Goal: Task Accomplishment & Management: Manage account settings

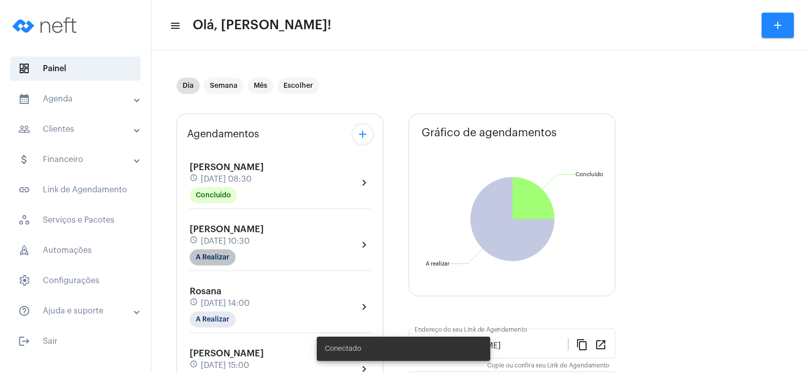
click at [219, 257] on mat-chip "A Realizar" at bounding box center [213, 257] width 46 height 16
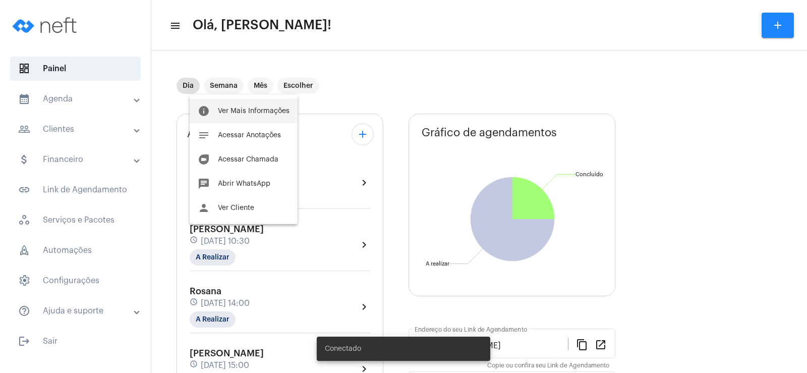
click at [254, 109] on span "Ver Mais Informações" at bounding box center [254, 110] width 72 height 7
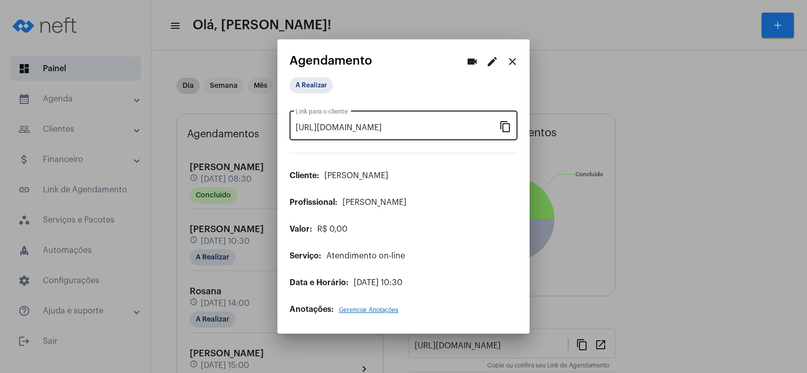
click at [507, 124] on mat-icon "content_copy" at bounding box center [505, 126] width 12 height 12
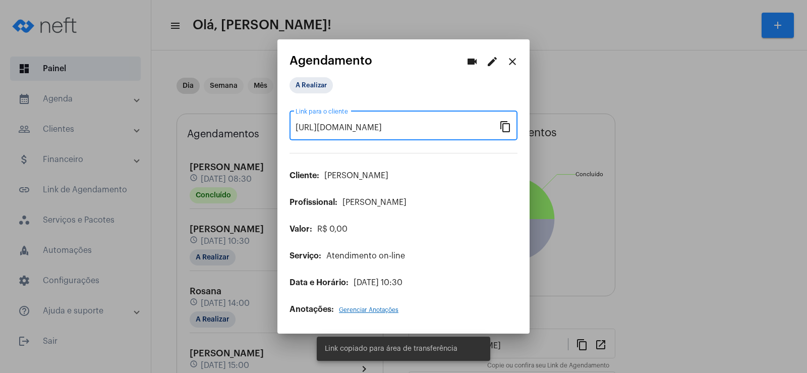
scroll to position [0, 78]
click at [470, 57] on mat-icon "videocam" at bounding box center [472, 61] width 12 height 12
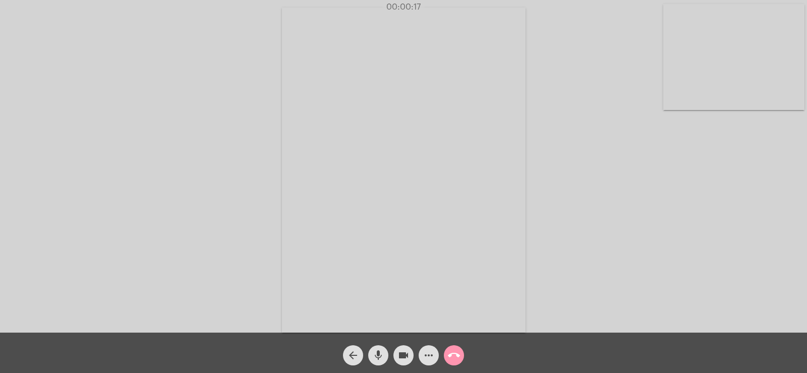
click at [429, 353] on mat-icon "more_horiz" at bounding box center [429, 355] width 12 height 12
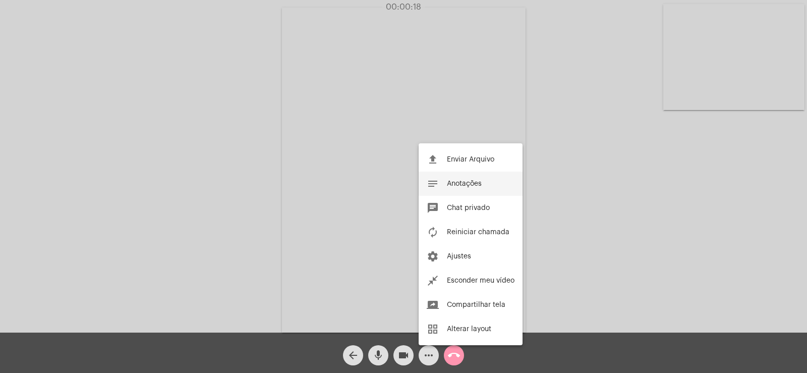
click at [474, 184] on span "Anotações" at bounding box center [464, 183] width 35 height 7
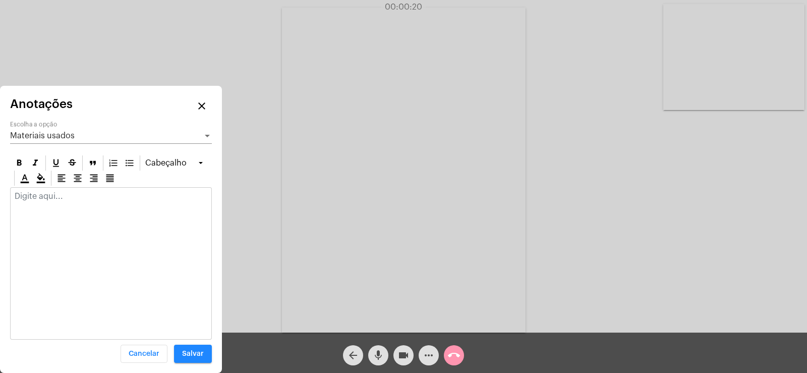
click at [70, 137] on span "Materiais usados" at bounding box center [42, 136] width 65 height 8
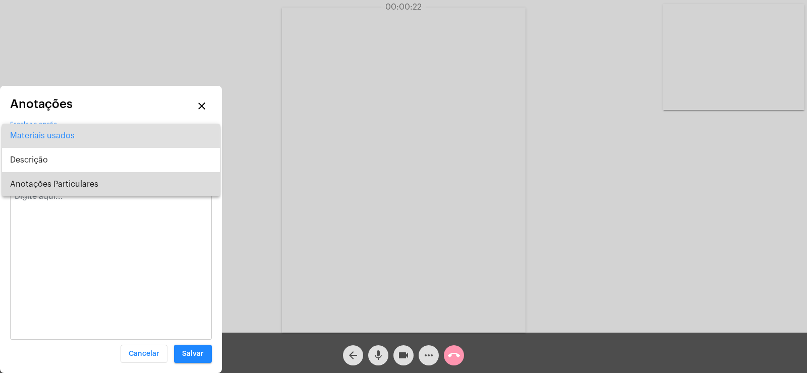
click at [87, 176] on span "Anotações Particulares" at bounding box center [111, 184] width 202 height 24
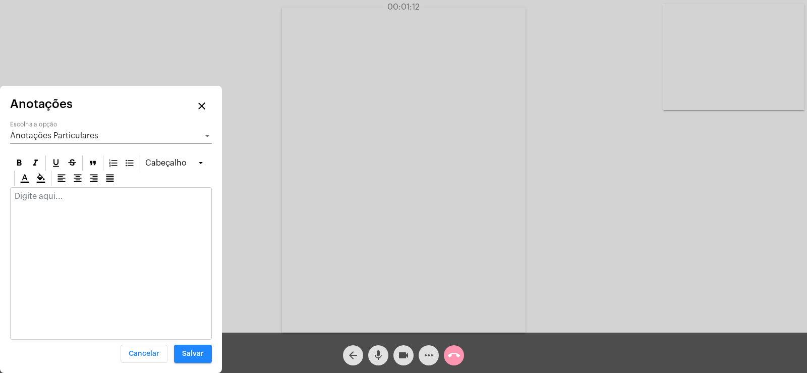
click at [58, 195] on p at bounding box center [111, 196] width 193 height 9
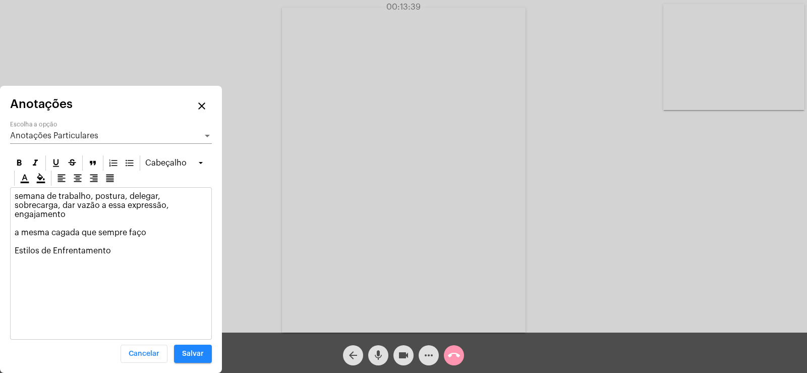
click at [108, 130] on div "Anotações Particulares Escolha a opção" at bounding box center [111, 132] width 202 height 23
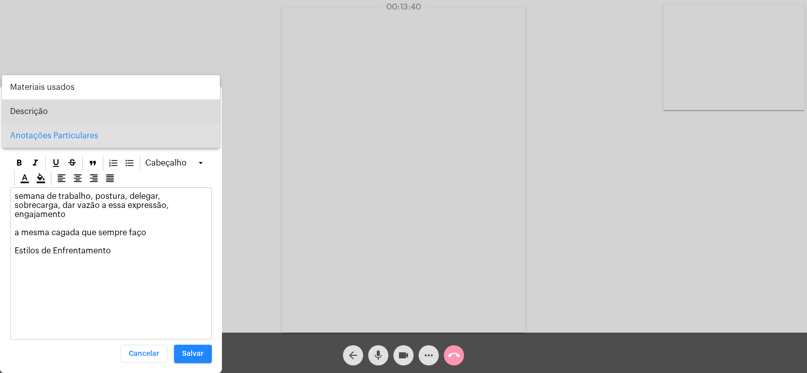
click at [78, 102] on span "Descrição" at bounding box center [111, 111] width 202 height 24
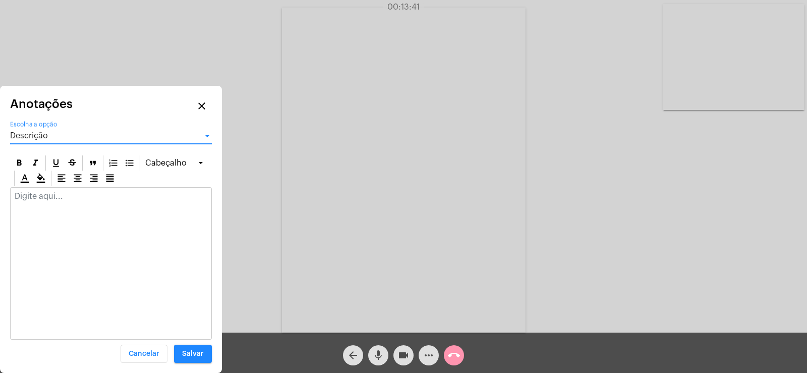
click at [65, 200] on p at bounding box center [111, 196] width 193 height 9
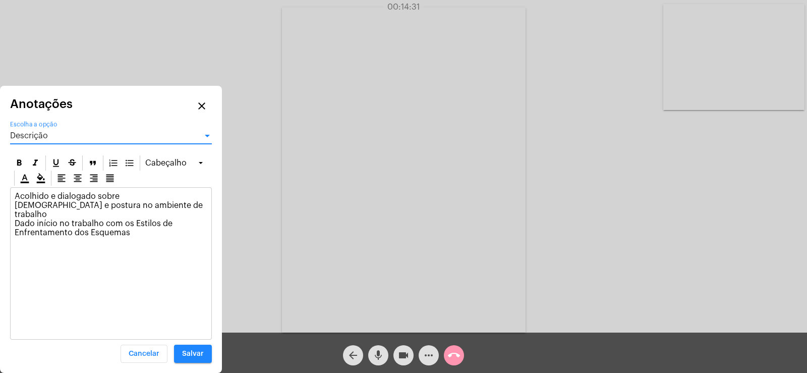
click at [45, 131] on div "Descrição" at bounding box center [106, 135] width 193 height 9
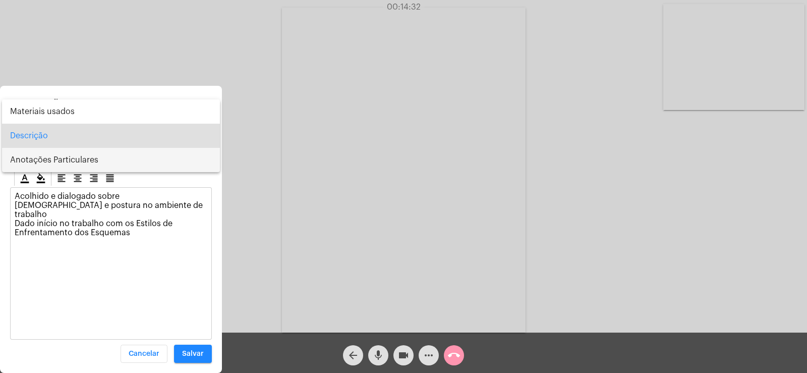
click at [46, 169] on span "Anotações Particulares" at bounding box center [111, 160] width 202 height 24
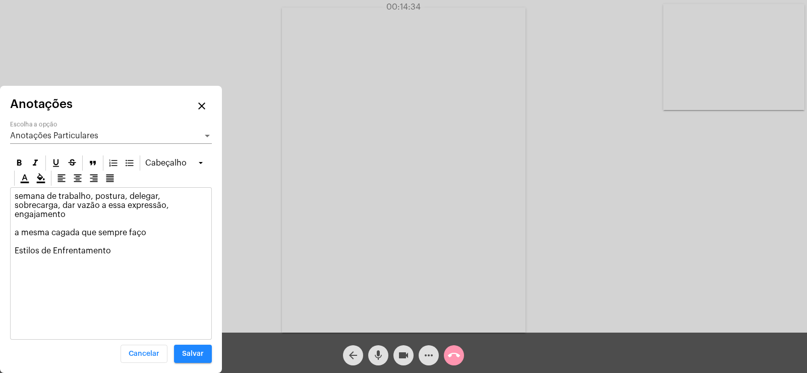
click at [41, 128] on div "Anotações Particulares Escolha a opção" at bounding box center [111, 132] width 202 height 23
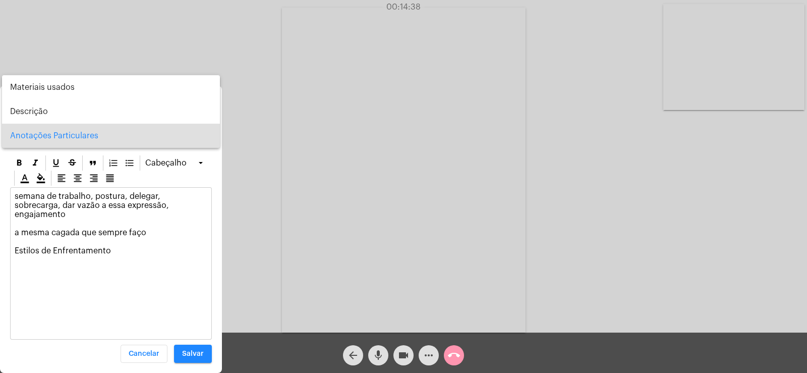
click at [134, 250] on div at bounding box center [403, 186] width 807 height 373
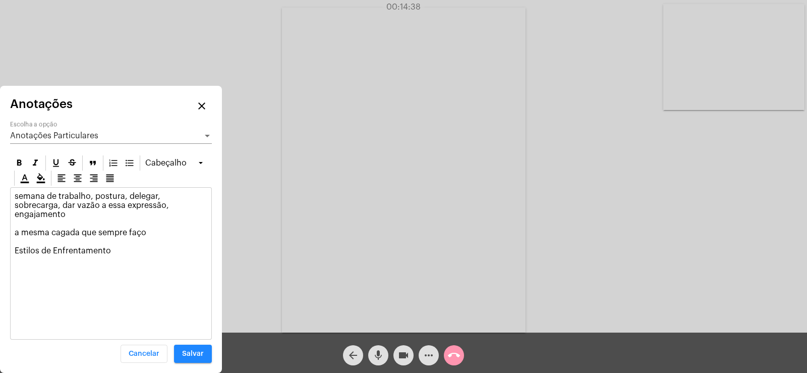
click at [132, 245] on p "semana de trabalho, postura, delegar, sobrecarga, dar vazão a essa expressão, e…" at bounding box center [111, 224] width 193 height 64
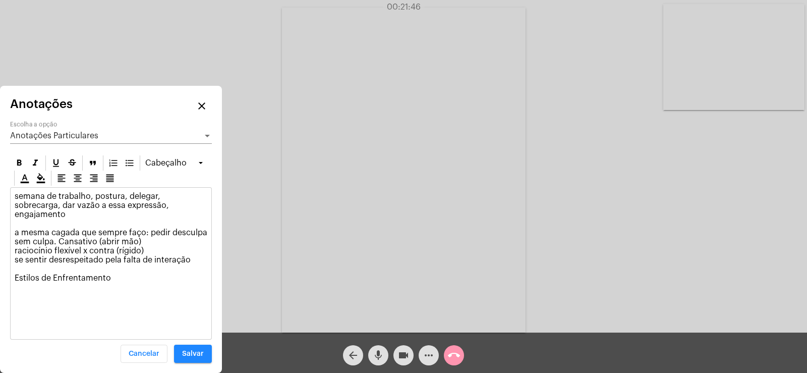
click at [53, 233] on p "semana de trabalho, postura, delegar, sobrecarga, dar vazão a essa expressão, e…" at bounding box center [111, 242] width 193 height 100
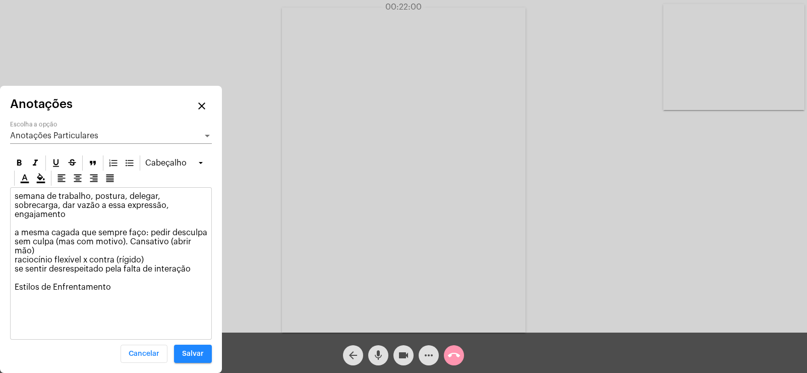
click at [197, 264] on p "semana de trabalho, postura, delegar, sobrecarga, dar vazão a essa expressão, e…" at bounding box center [111, 246] width 193 height 109
click at [133, 287] on p "semana de trabalho, postura, delegar, sobrecarga, dar vazão a essa expressão, e…" at bounding box center [111, 251] width 193 height 118
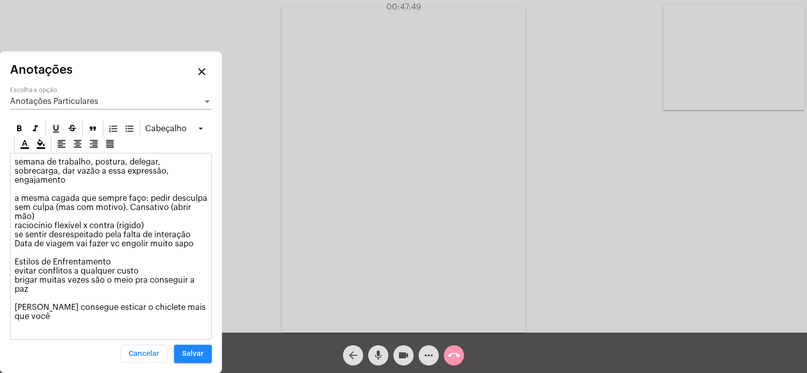
click at [63, 105] on span "Anotações Particulares" at bounding box center [54, 101] width 88 height 8
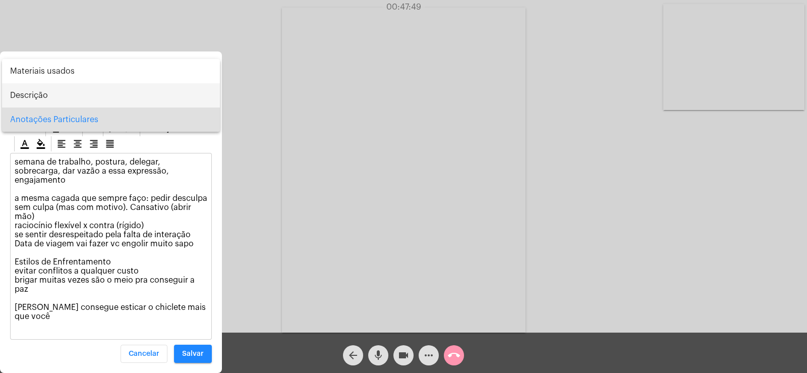
click at [56, 99] on span "Descrição" at bounding box center [111, 95] width 202 height 24
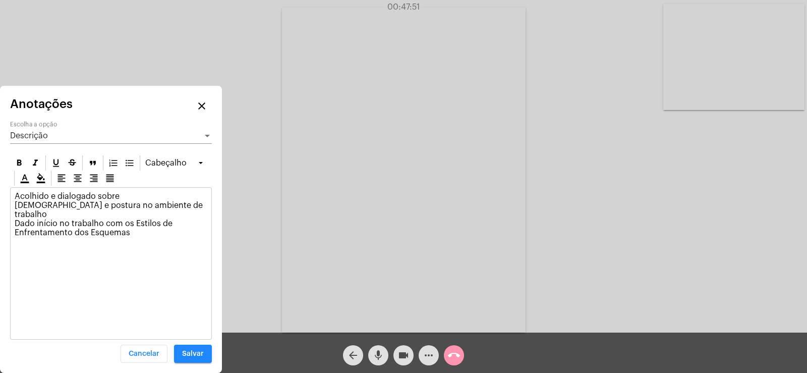
click at [158, 232] on div "Acolhido e dialogado sobre dinâmica e postura no ambiente de trabalho Dado iníc…" at bounding box center [111, 217] width 201 height 58
click at [181, 220] on p "Acolhido e dialogado sobre dinâmica e postura no ambiente de trabalho Dado iníc…" at bounding box center [111, 214] width 193 height 45
click at [202, 355] on span "Salvar" at bounding box center [193, 353] width 22 height 7
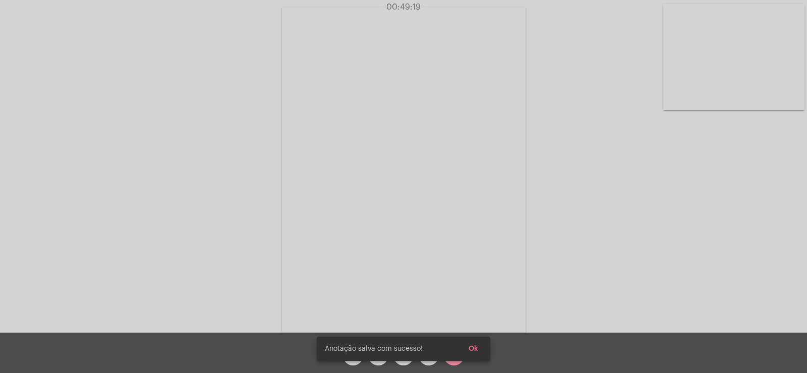
click at [468, 346] on button "Ok" at bounding box center [473, 348] width 26 height 18
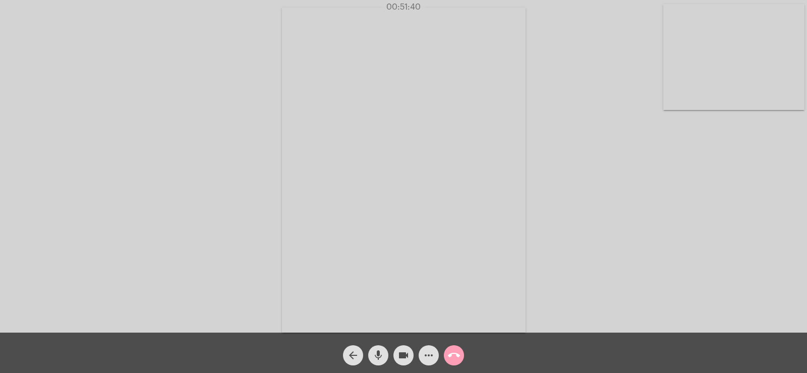
click at [447, 359] on button "call_end" at bounding box center [454, 355] width 20 height 20
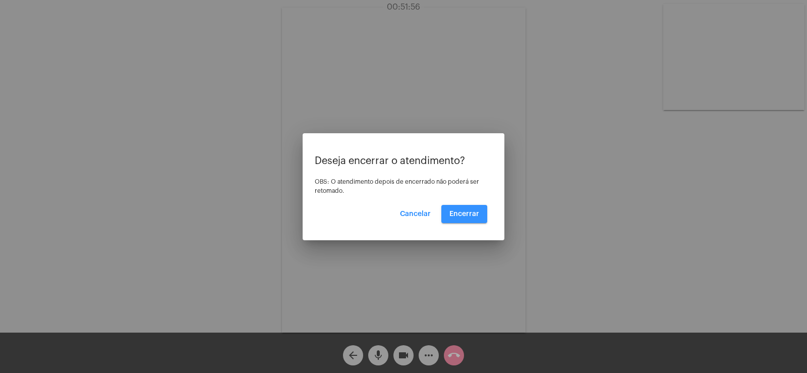
click at [464, 216] on span "Encerrar" at bounding box center [464, 213] width 30 height 7
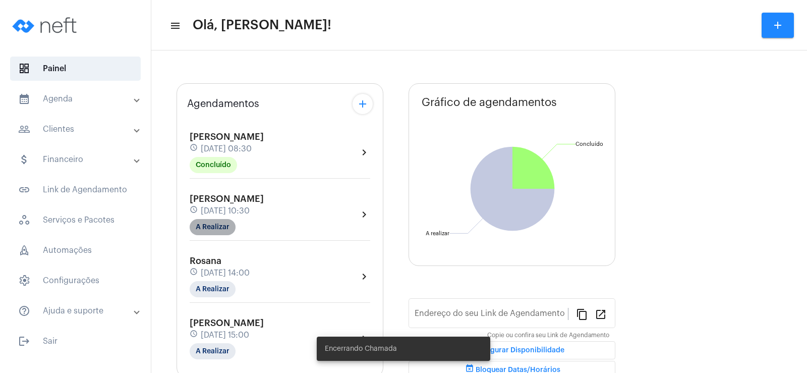
click at [209, 223] on mat-chip "A Realizar" at bounding box center [213, 227] width 46 height 16
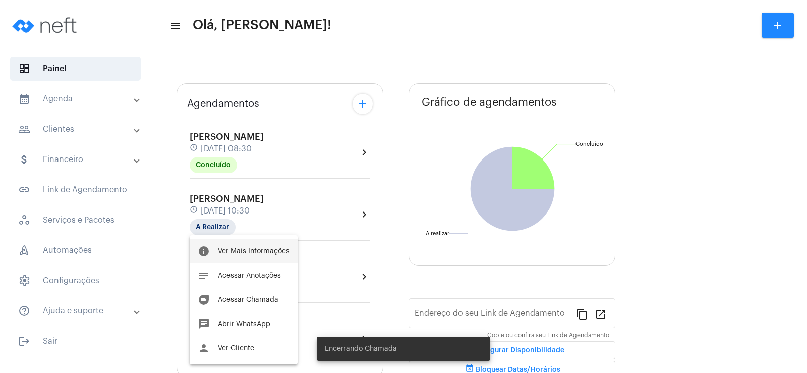
type input "[URL][DOMAIN_NAME]"
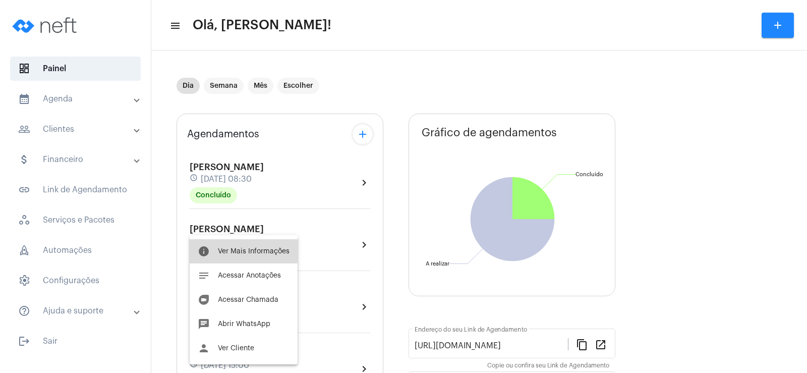
click at [228, 247] on button "info Ver Mais Informações" at bounding box center [244, 251] width 108 height 24
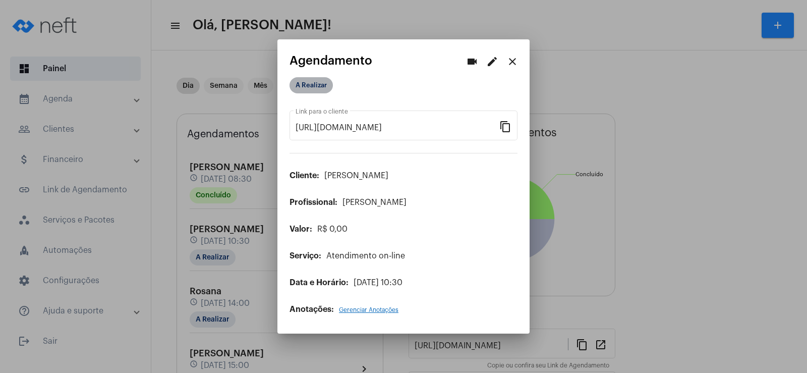
click at [310, 80] on mat-chip "A Realizar" at bounding box center [310, 85] width 43 height 16
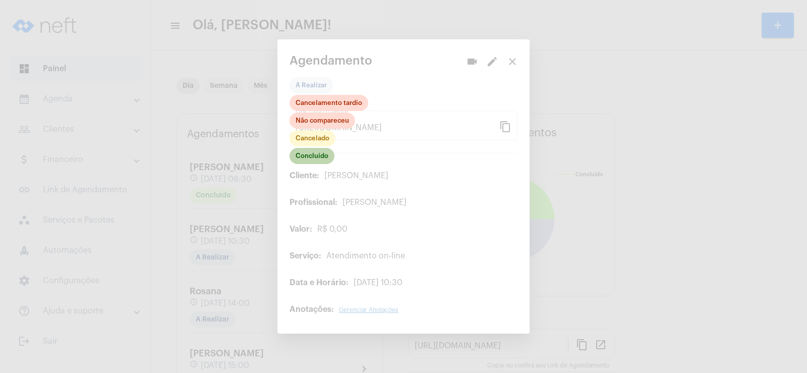
click at [315, 153] on mat-chip "Concluído" at bounding box center [311, 156] width 45 height 16
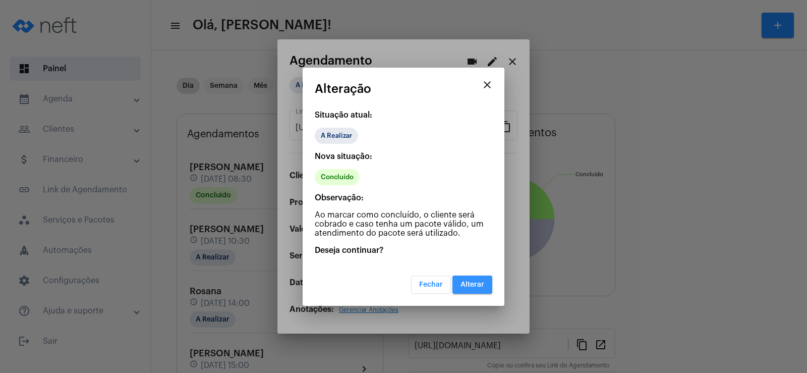
click at [464, 284] on span "Alterar" at bounding box center [472, 284] width 24 height 7
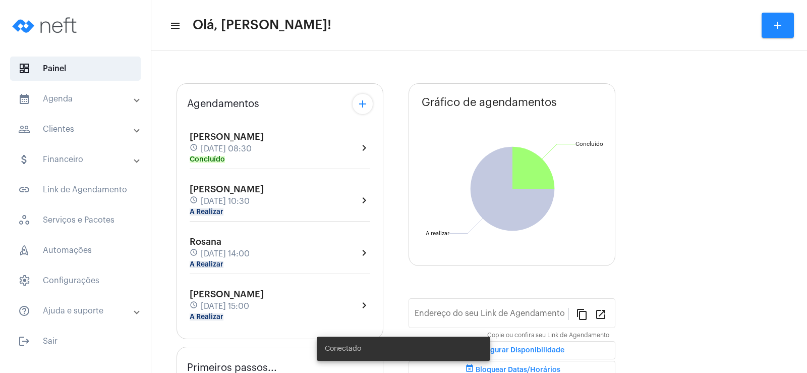
click at [99, 128] on mat-panel-title "people_outline Clientes" at bounding box center [76, 129] width 116 height 12
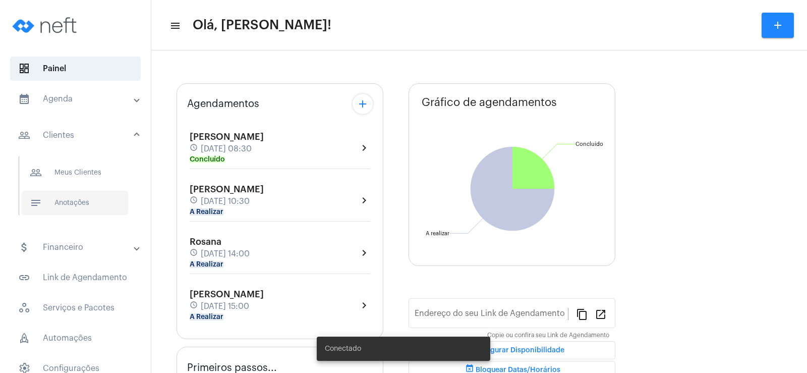
type input "[URL][DOMAIN_NAME]"
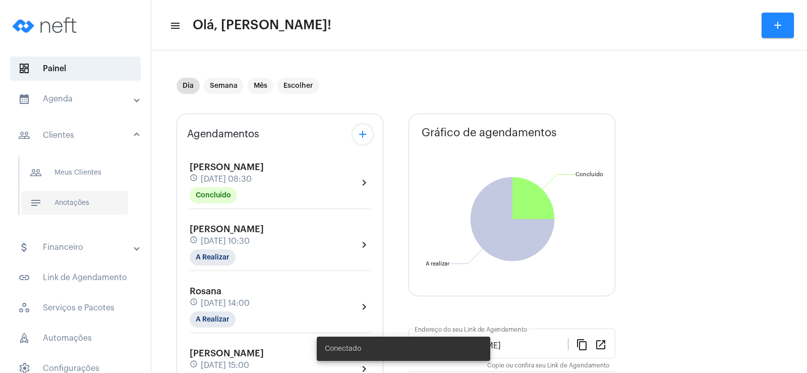
click at [74, 205] on span "notes Anotações" at bounding box center [75, 203] width 106 height 24
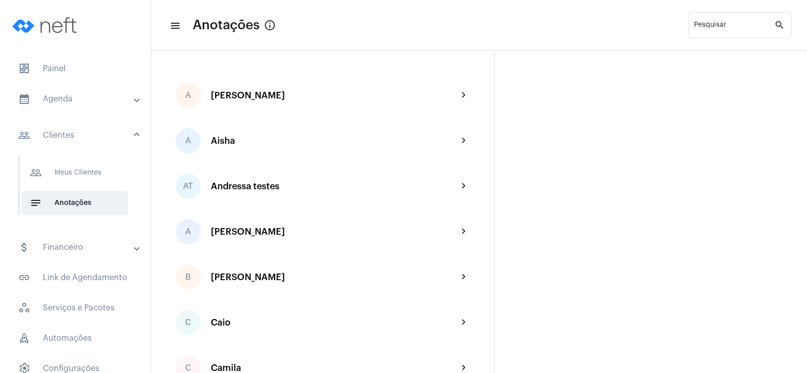
scroll to position [101, 0]
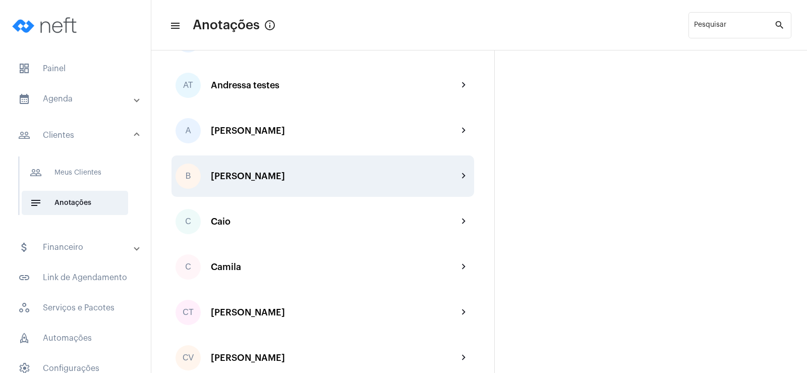
click at [243, 178] on div "[PERSON_NAME]" at bounding box center [334, 176] width 247 height 10
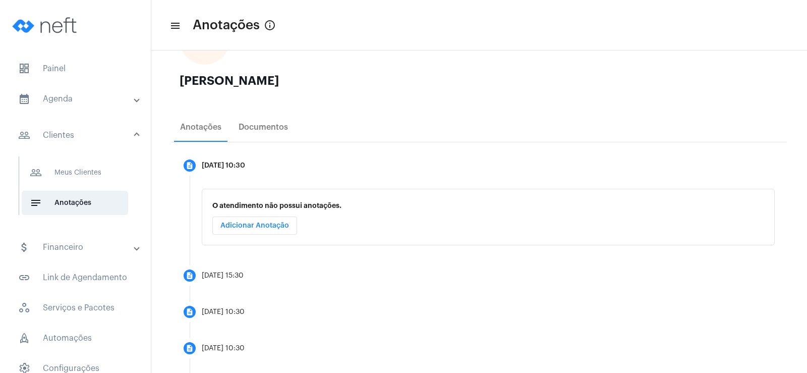
scroll to position [202, 0]
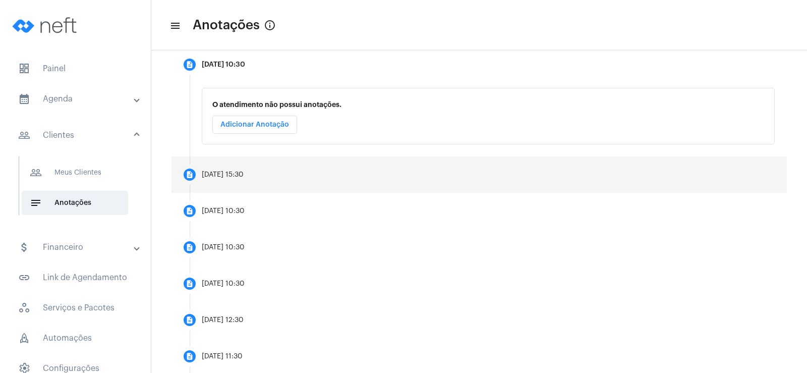
click at [235, 175] on div "29/09/2025, 15:30" at bounding box center [223, 175] width 42 height 8
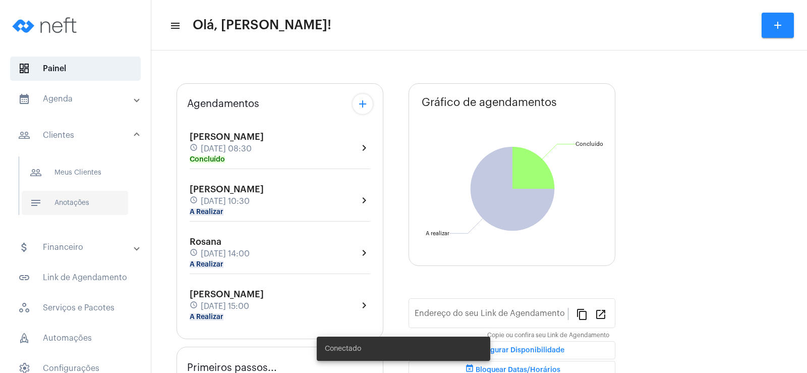
type input "[URL][DOMAIN_NAME]"
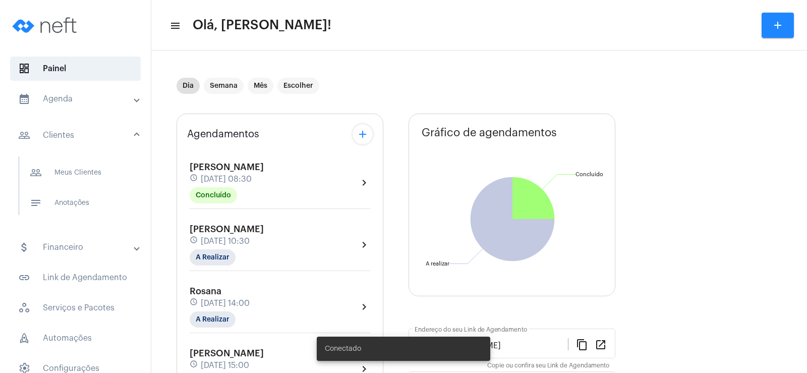
click at [79, 222] on div "people_outline Meus Clientes notes Anotações" at bounding box center [78, 190] width 145 height 78
click at [75, 204] on span "notes Anotações" at bounding box center [75, 203] width 106 height 24
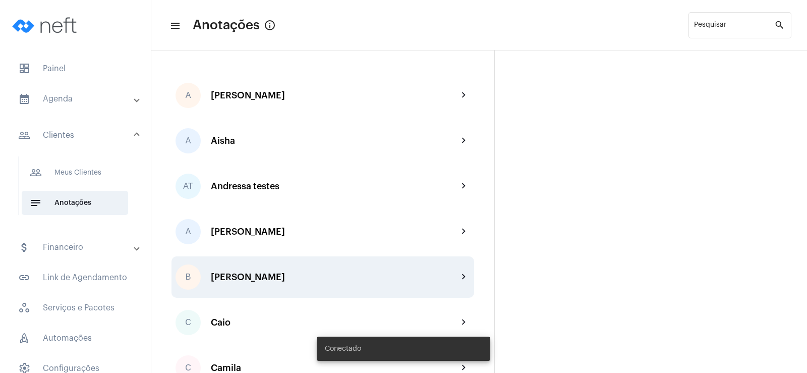
click at [257, 278] on div "[PERSON_NAME]" at bounding box center [334, 277] width 247 height 10
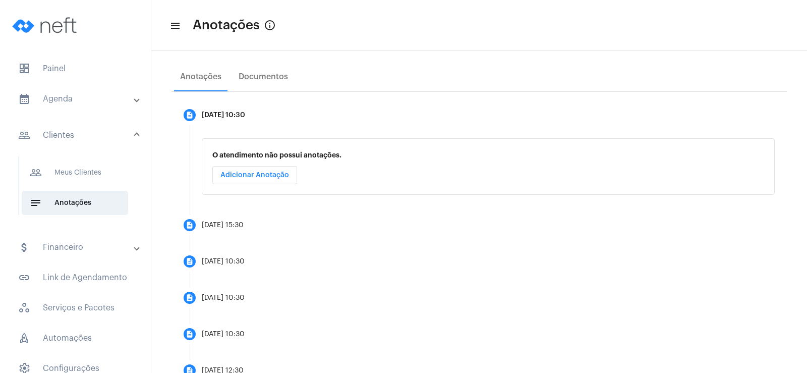
scroll to position [202, 0]
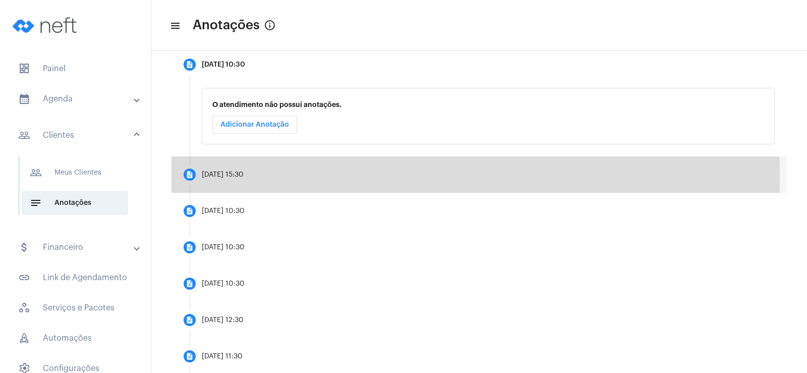
click at [233, 175] on div "29/09/2025, 15:30" at bounding box center [223, 175] width 42 height 8
